Goal: Information Seeking & Learning: Learn about a topic

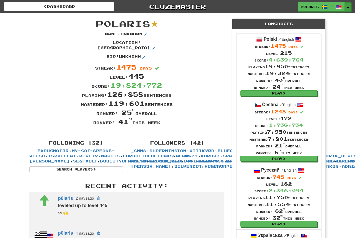
click at [350, 7] on button "Toggle Dropdown" at bounding box center [348, 6] width 7 height 9
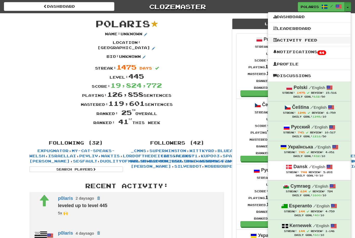
click at [297, 41] on link "Activity Feed" at bounding box center [309, 40] width 83 height 7
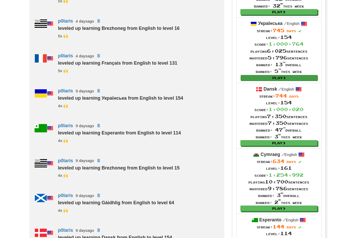
scroll to position [207, 0]
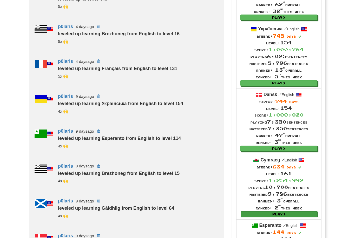
click at [266, 212] on link "Play" at bounding box center [279, 215] width 77 height 6
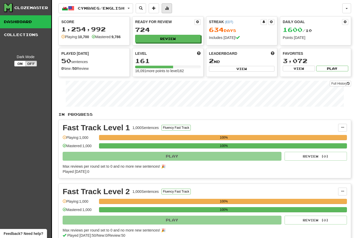
click at [172, 10] on button at bounding box center [167, 8] width 10 height 10
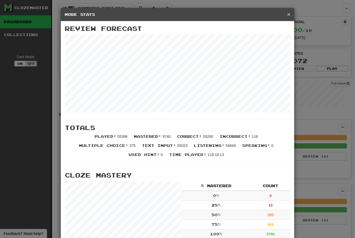
click at [289, 16] on span "×" at bounding box center [288, 14] width 3 height 6
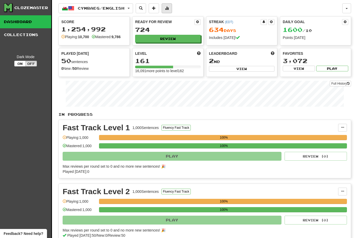
click at [169, 8] on span at bounding box center [167, 8] width 4 height 4
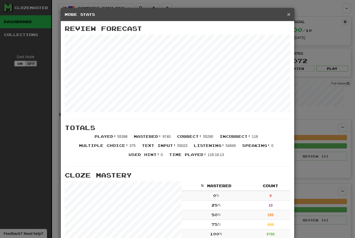
click at [288, 16] on span "×" at bounding box center [288, 14] width 3 height 6
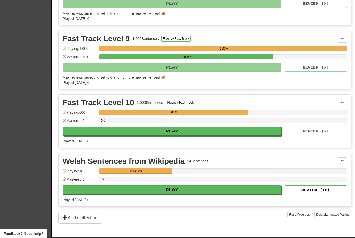
scroll to position [600, 0]
